Goal: Find specific page/section: Find specific page/section

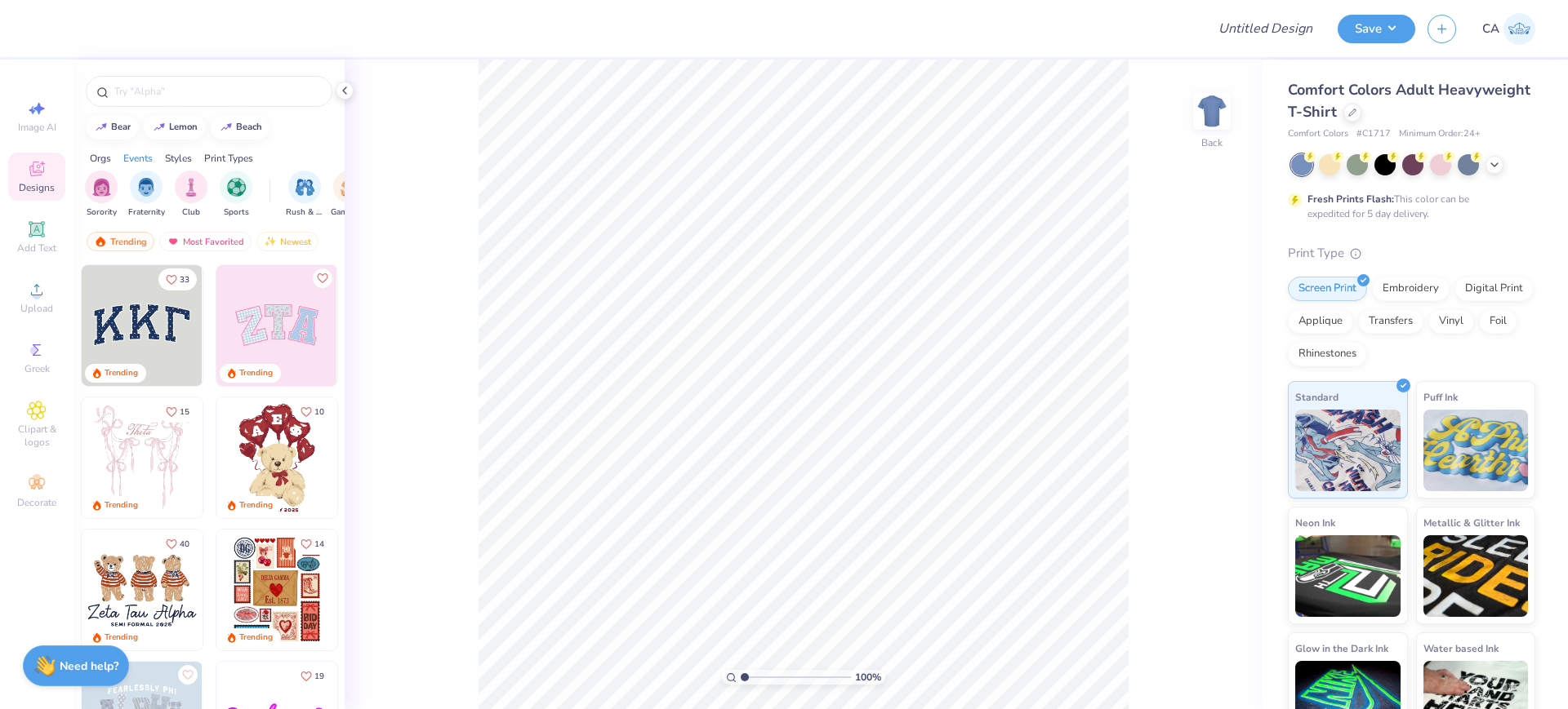
click at [1443, 98] on div "Comfort Colors Adult Heavyweight T-Shirt" at bounding box center [1411, 101] width 247 height 44
click at [1356, 107] on icon at bounding box center [1352, 111] width 8 height 8
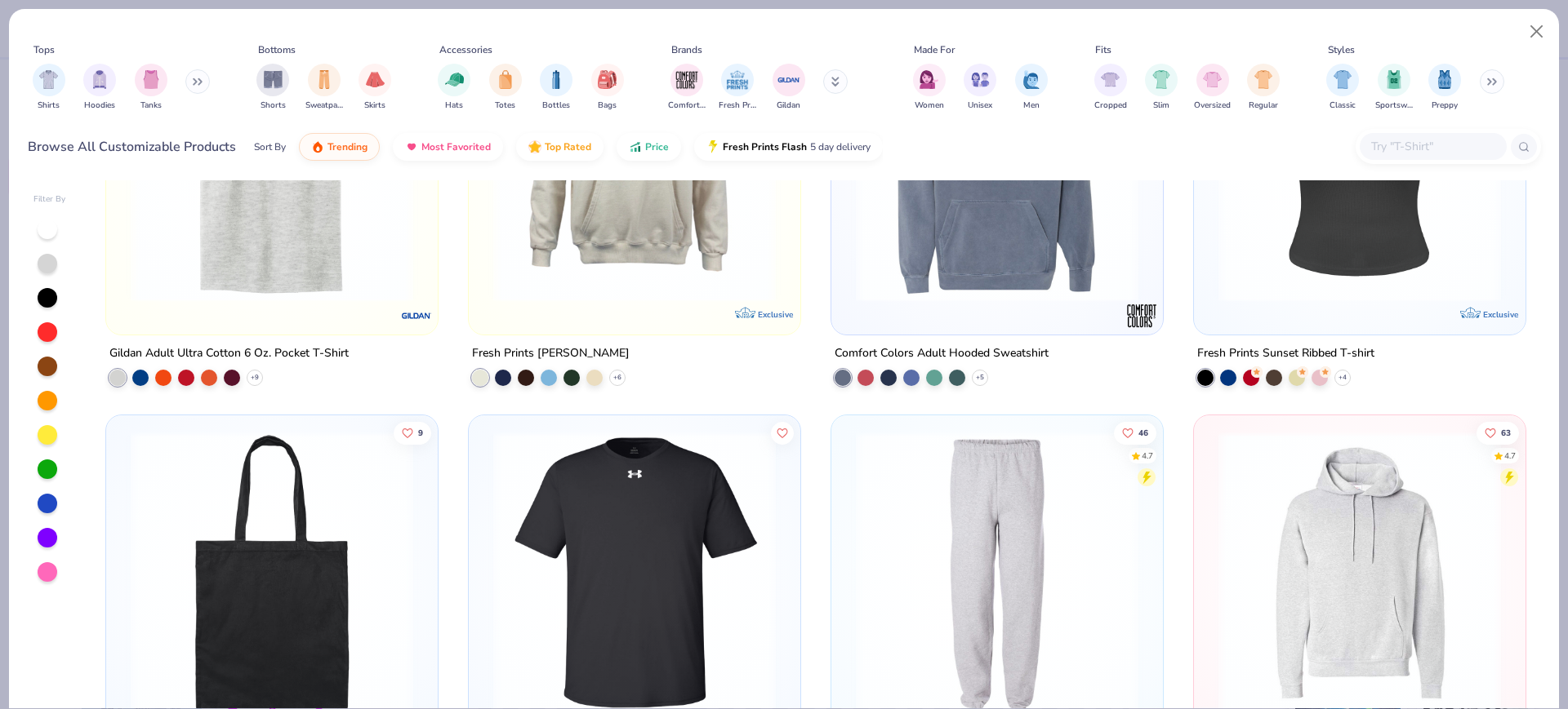
scroll to position [1327, 0]
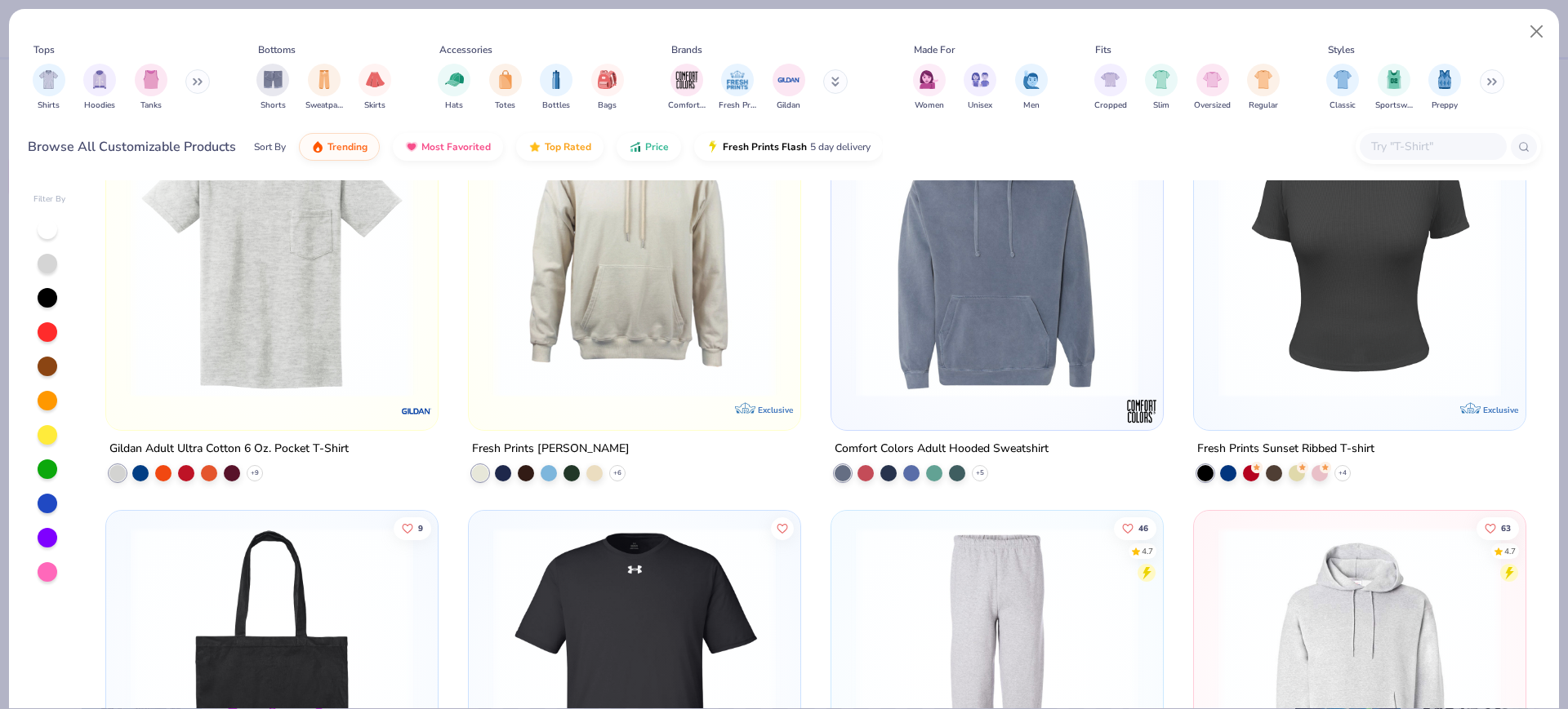
click at [1394, 150] on input "text" at bounding box center [1433, 147] width 126 height 19
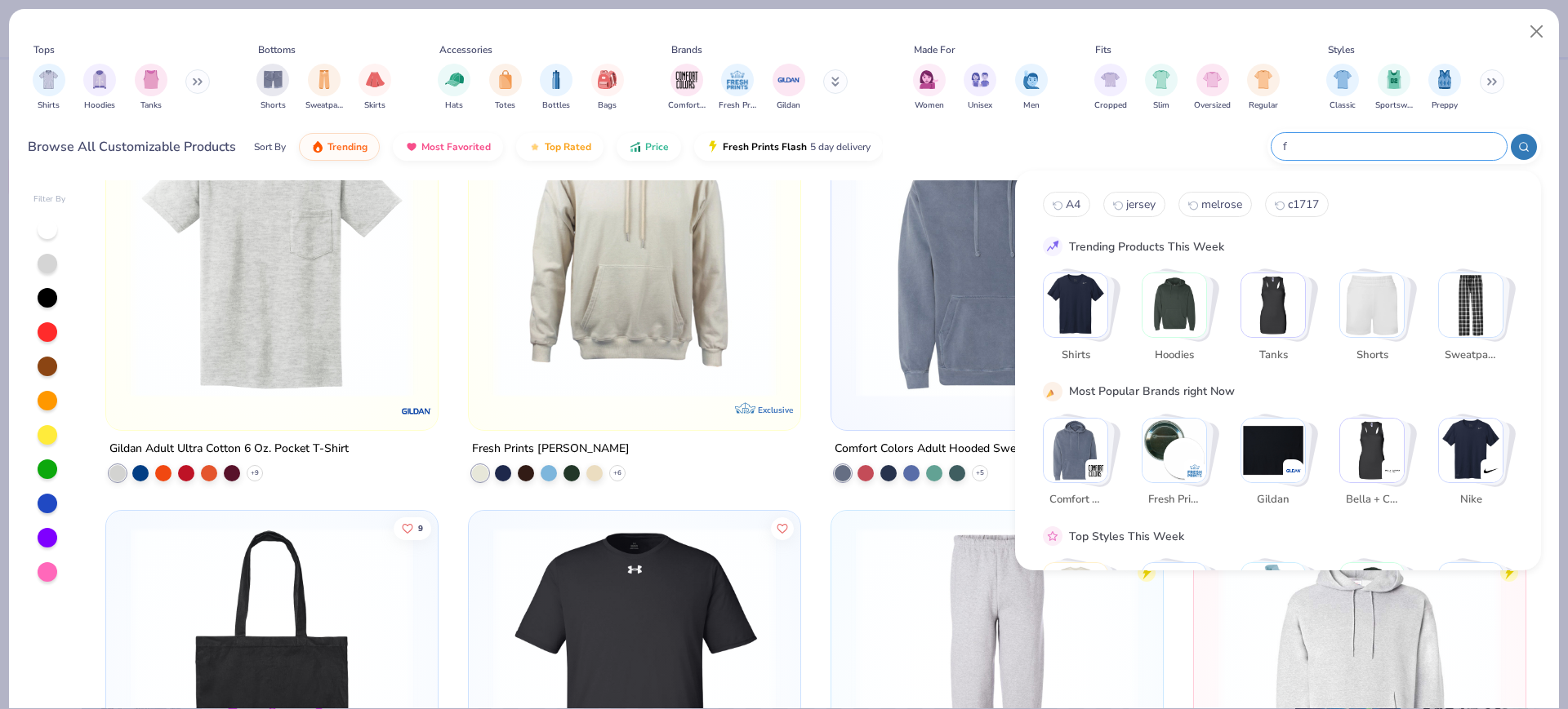
type input "fp"
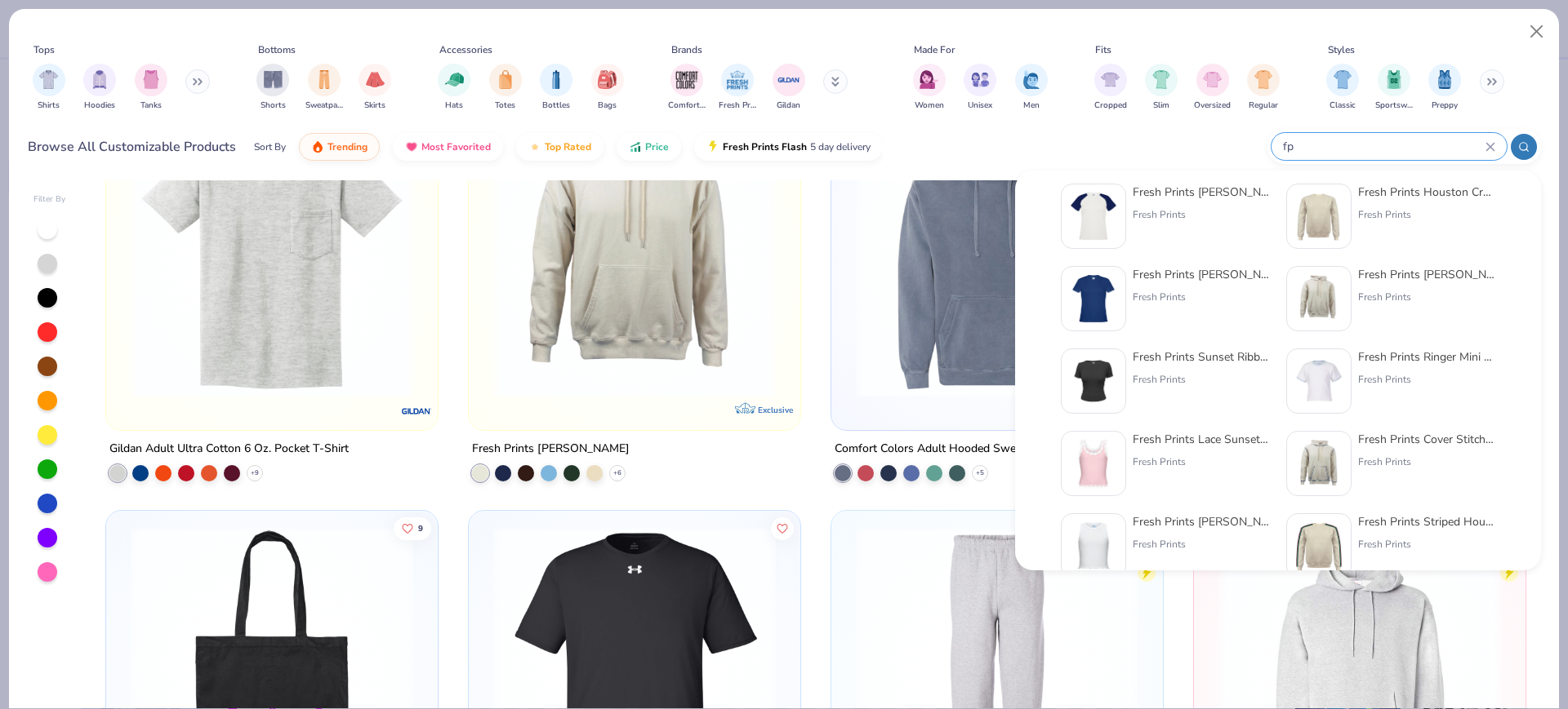
scroll to position [0, 0]
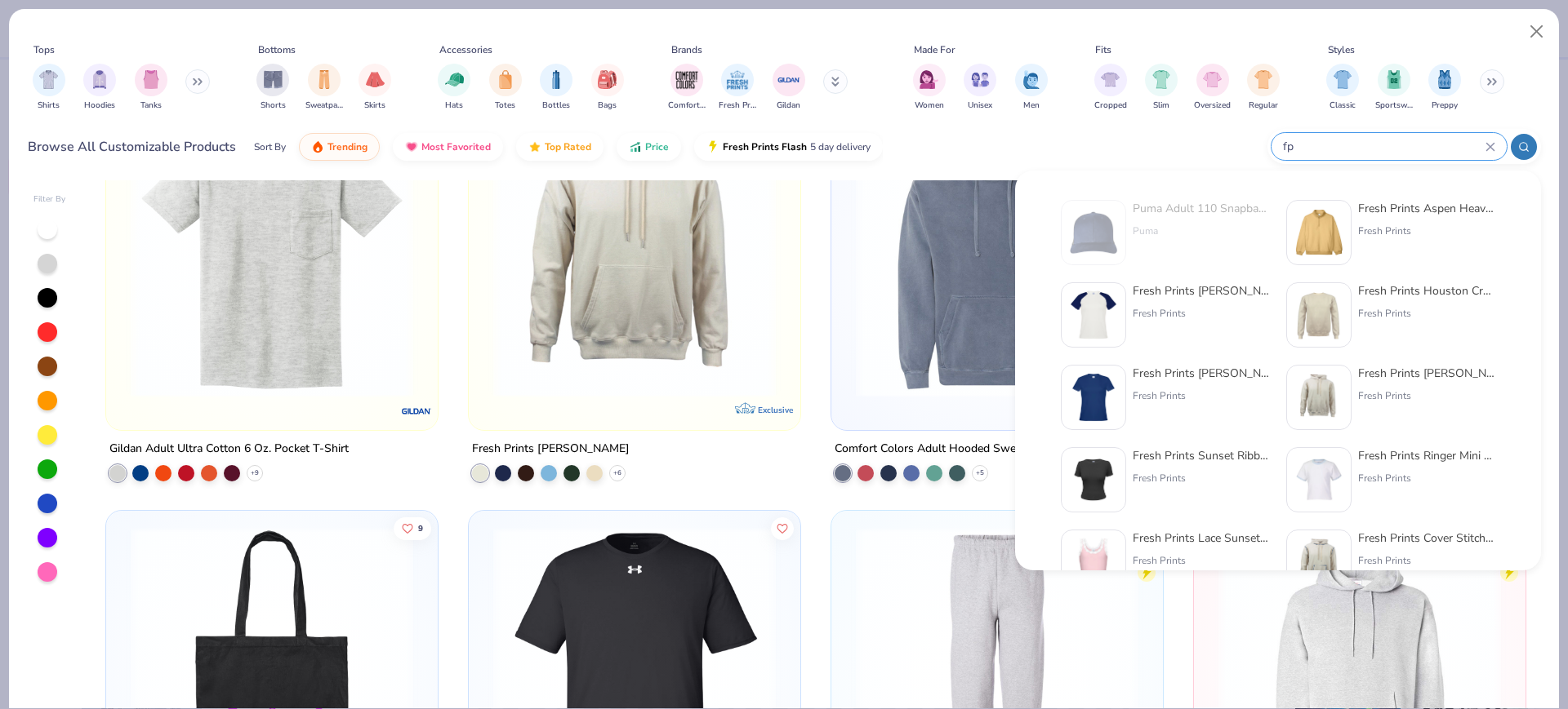
click at [1492, 146] on icon at bounding box center [1490, 147] width 9 height 9
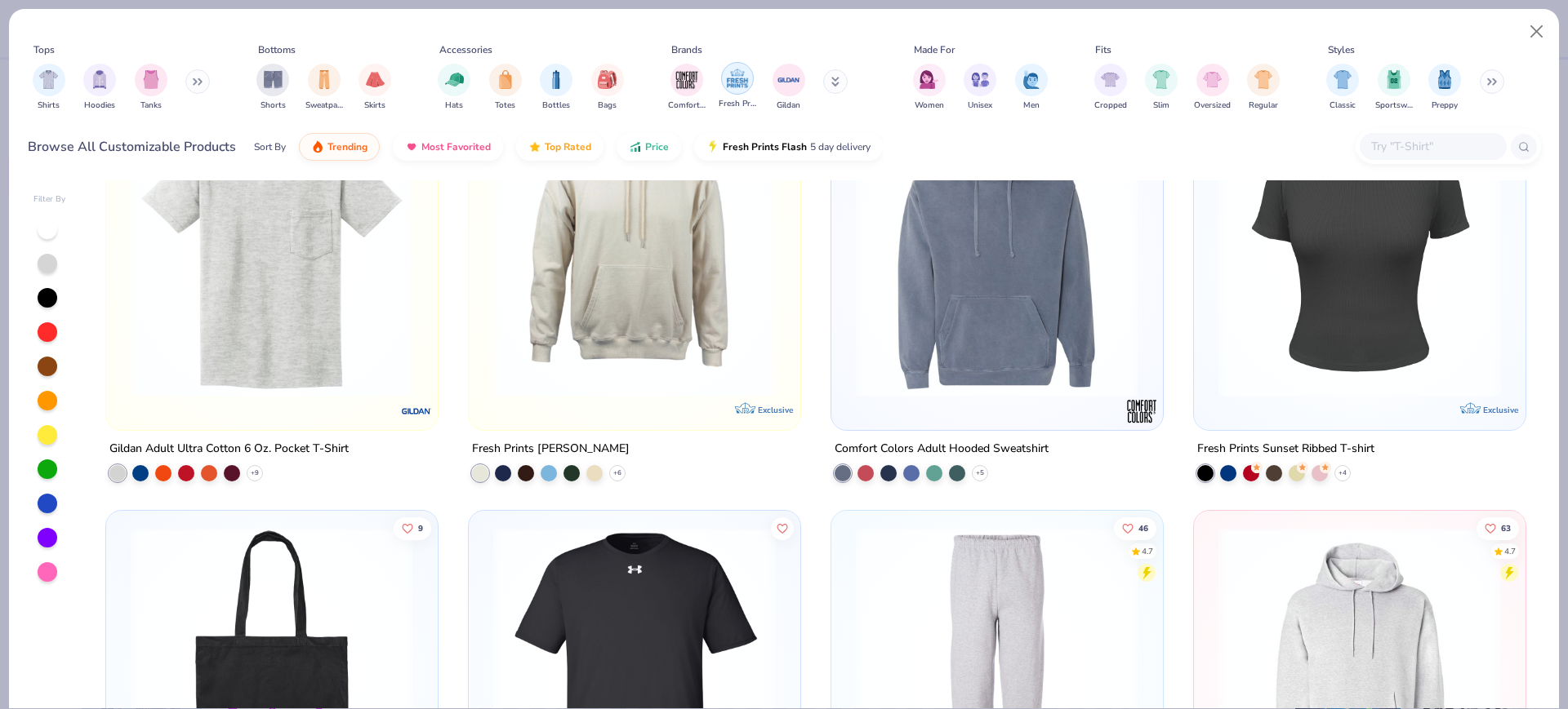
click at [735, 81] on img "filter for Fresh Prints" at bounding box center [737, 78] width 24 height 24
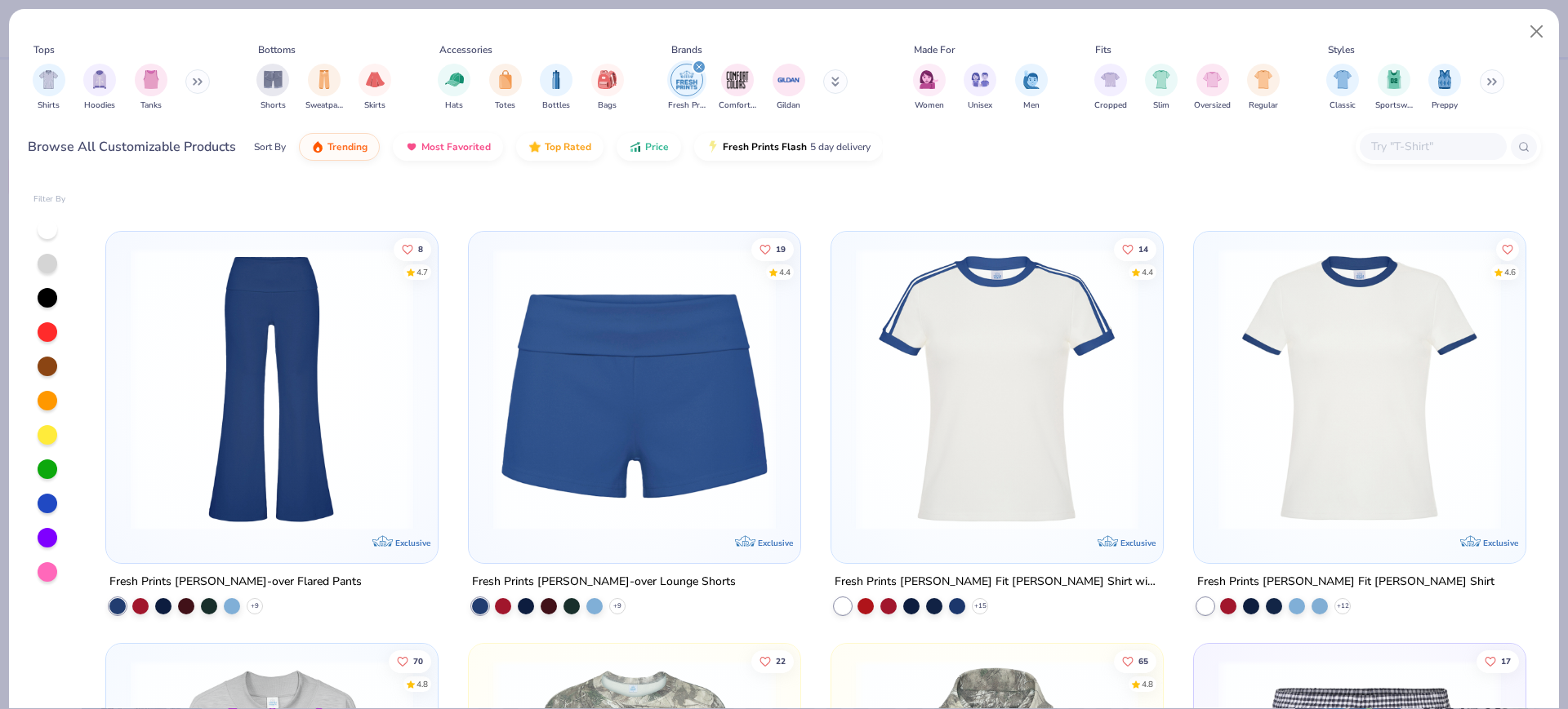
scroll to position [4898, 0]
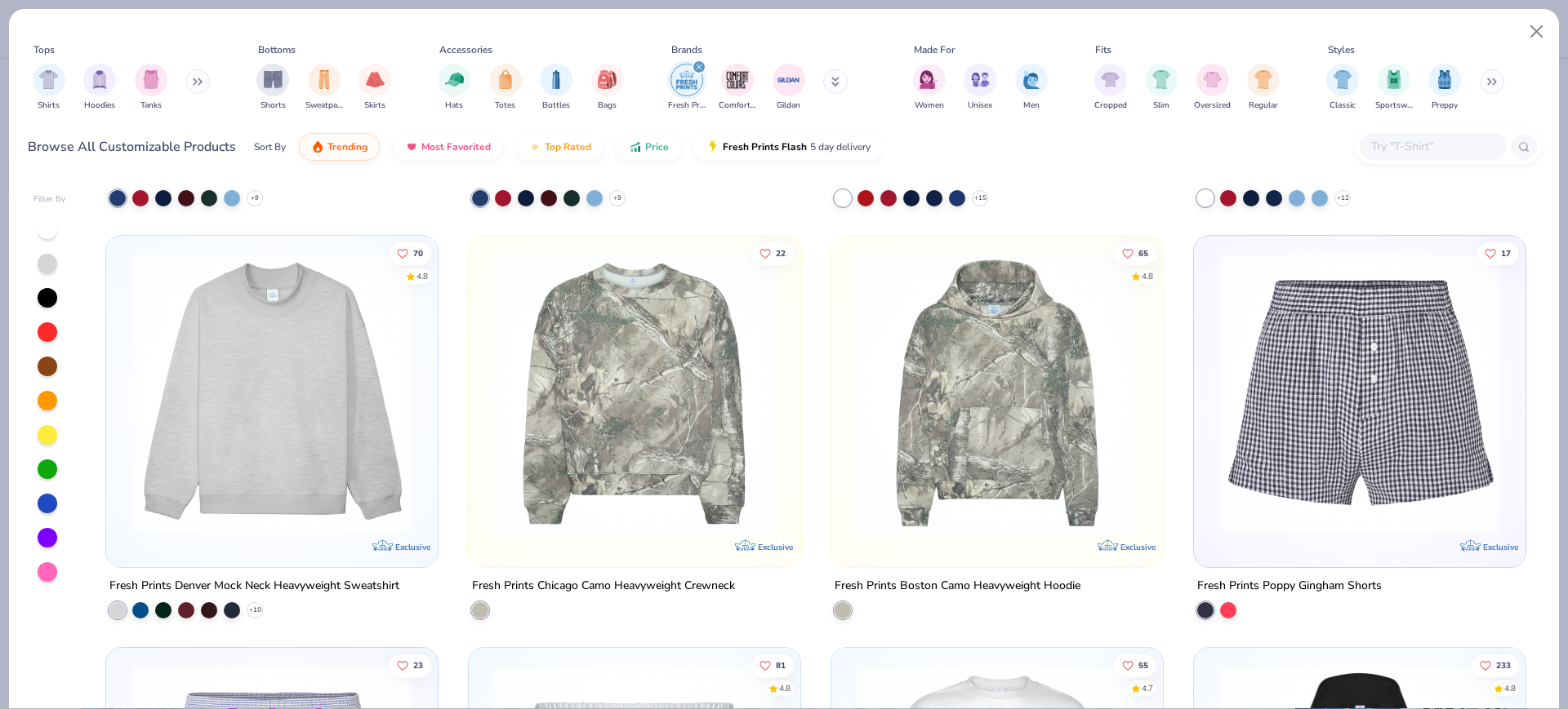
click at [388, 440] on img at bounding box center [272, 393] width 299 height 282
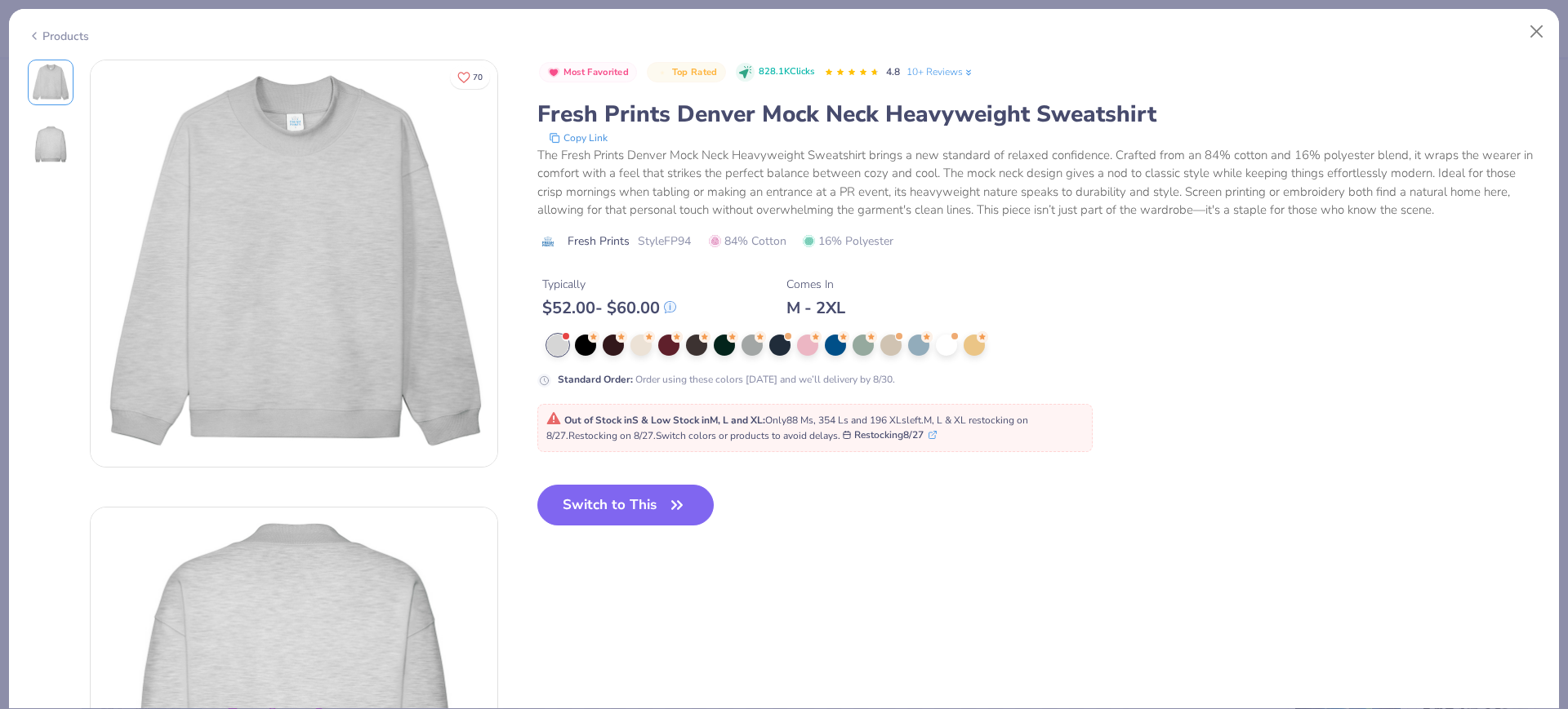
click at [678, 232] on span "Style FP94" at bounding box center [664, 241] width 53 height 17
copy span "FP94"
click at [587, 507] on button "Switch to This" at bounding box center [626, 505] width 177 height 40
